Goal: Find contact information: Find contact information

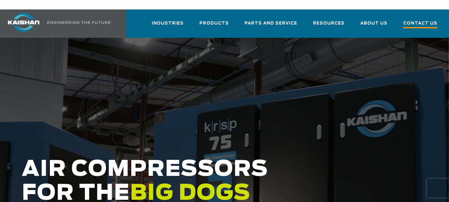
click at [416, 20] on span "Contact Us" at bounding box center [420, 24] width 34 height 9
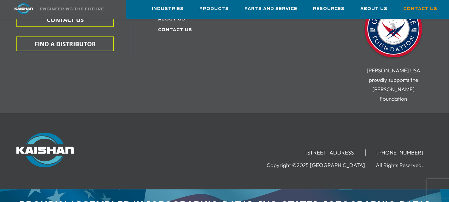
scroll to position [279, 0]
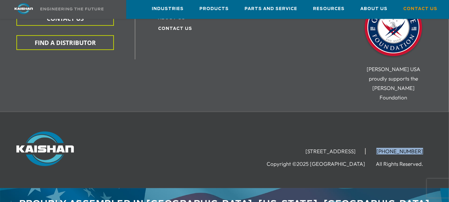
drag, startPoint x: 430, startPoint y: 131, endPoint x: 388, endPoint y: 132, distance: 41.3
click at [388, 149] on li "[PHONE_NUMBER]" at bounding box center [400, 152] width 66 height 6
copy li "[PHONE_NUMBER]"
click at [425, 112] on div "[STREET_ADDRESS] [PHONE_NUMBER] Copyright ©2025 Kaishan USA All Rights Reserved." at bounding box center [224, 150] width 449 height 77
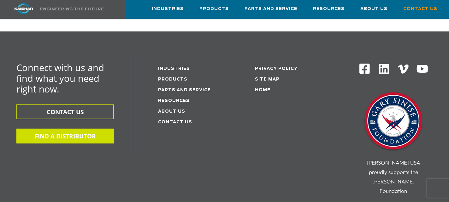
scroll to position [184, 0]
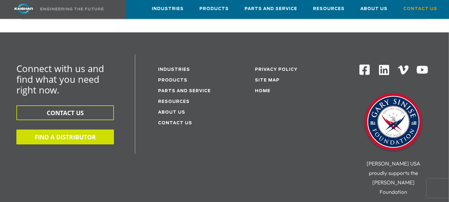
click at [74, 130] on button "FIND A DISTRIBUTOR" at bounding box center [64, 137] width 97 height 15
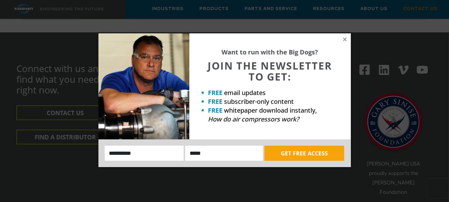
click at [347, 37] on div "Want to run with the Big Dogs? JOIN THE NEWSLETTER TO GET: FREE email updates F…" at bounding box center [269, 86] width 161 height 106
click at [343, 38] on icon at bounding box center [344, 39] width 3 height 3
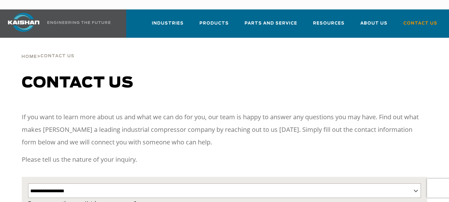
select select "**********"
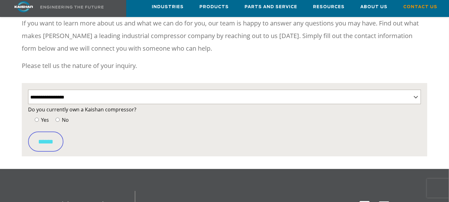
scroll to position [95, 0]
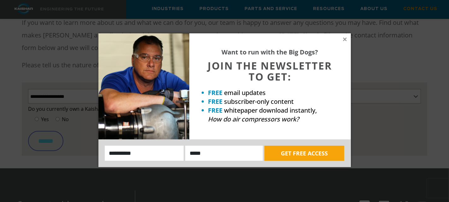
click at [342, 36] on div "Want to run with the Big Dogs? JOIN THE NEWSLETTER TO GET: FREE email updates F…" at bounding box center [269, 86] width 161 height 106
click at [344, 38] on icon at bounding box center [345, 40] width 6 height 6
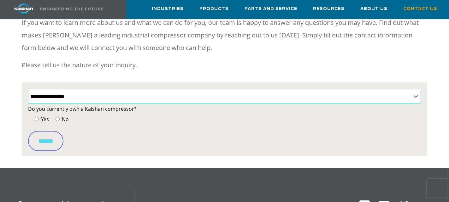
click at [94, 89] on select "**********" at bounding box center [224, 96] width 393 height 15
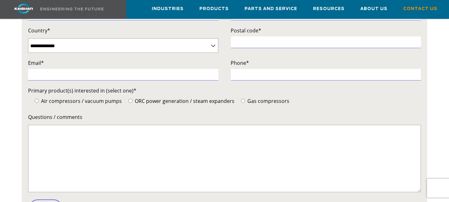
scroll to position [284, 0]
